Goal: Navigation & Orientation: Find specific page/section

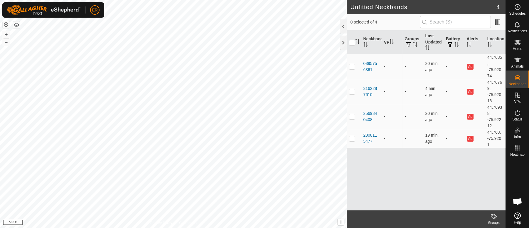
scroll to position [5138, 0]
click at [38, 0] on html "ER Schedules Notifications Herds Animals Neckbands VPs Status Infra Heatmap Hel…" at bounding box center [264, 114] width 529 height 228
click at [4, 43] on button "–" at bounding box center [6, 41] width 7 height 7
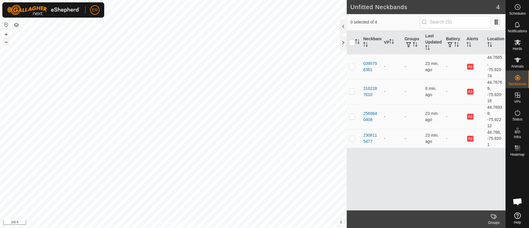
click at [4, 43] on button "–" at bounding box center [6, 41] width 7 height 7
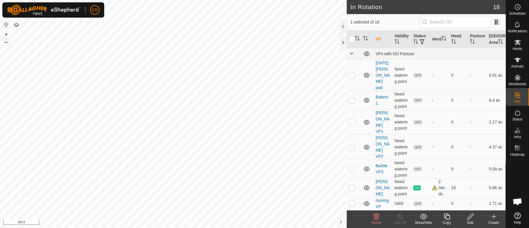
click at [3, 41] on button "–" at bounding box center [6, 41] width 7 height 7
click at [518, 58] on icon at bounding box center [518, 60] width 6 height 5
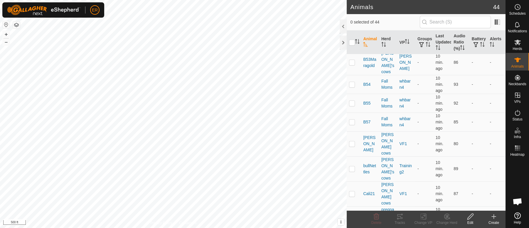
scroll to position [475, 0]
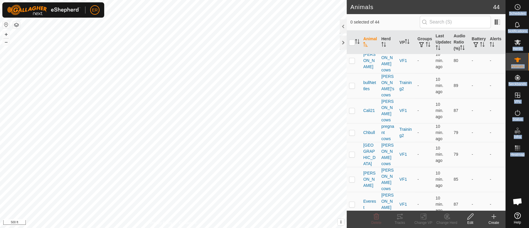
drag, startPoint x: 507, startPoint y: 172, endPoint x: 512, endPoint y: 224, distance: 51.6
click at [512, 224] on div "Schedules Notifications Herds Animals Neckbands VPs Status Infra Heatmap Help" at bounding box center [517, 114] width 23 height 228
